Goal: Information Seeking & Learning: Understand process/instructions

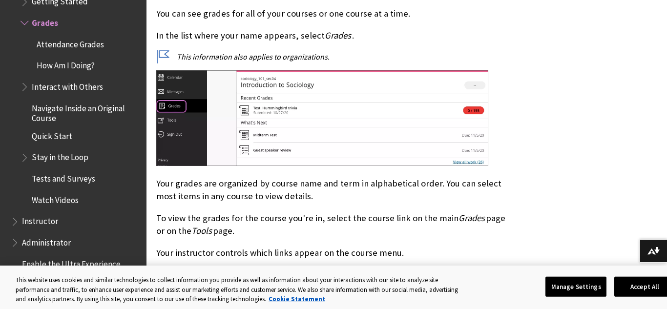
scroll to position [499, 0]
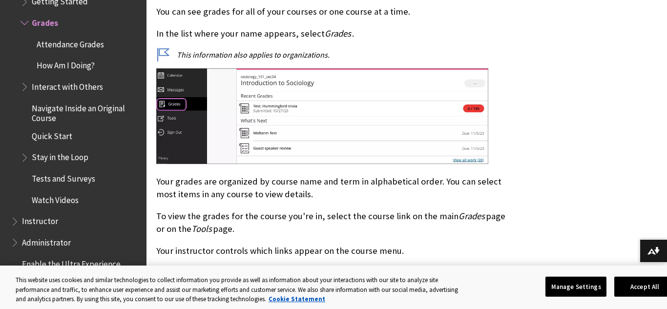
click at [77, 67] on span "How Am I Doing?" at bounding box center [66, 63] width 58 height 13
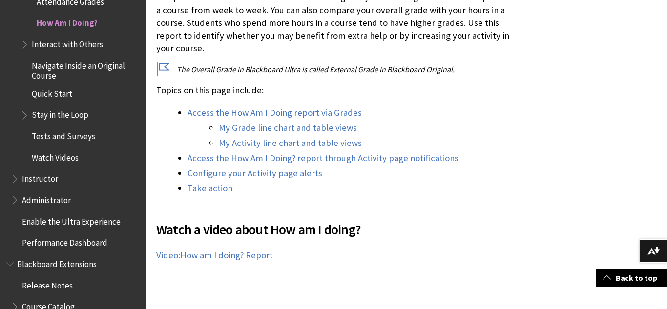
scroll to position [375, 0]
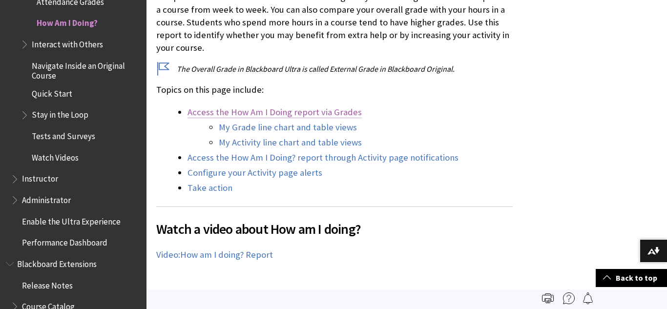
click at [339, 115] on link "Access the How Am I Doing report via Grades" at bounding box center [274, 112] width 174 height 12
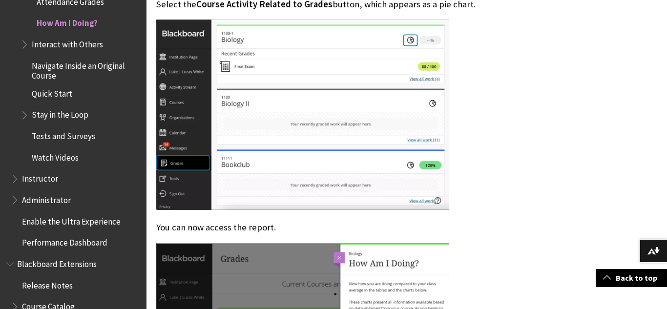
scroll to position [897, 0]
